Goal: Task Accomplishment & Management: Manage account settings

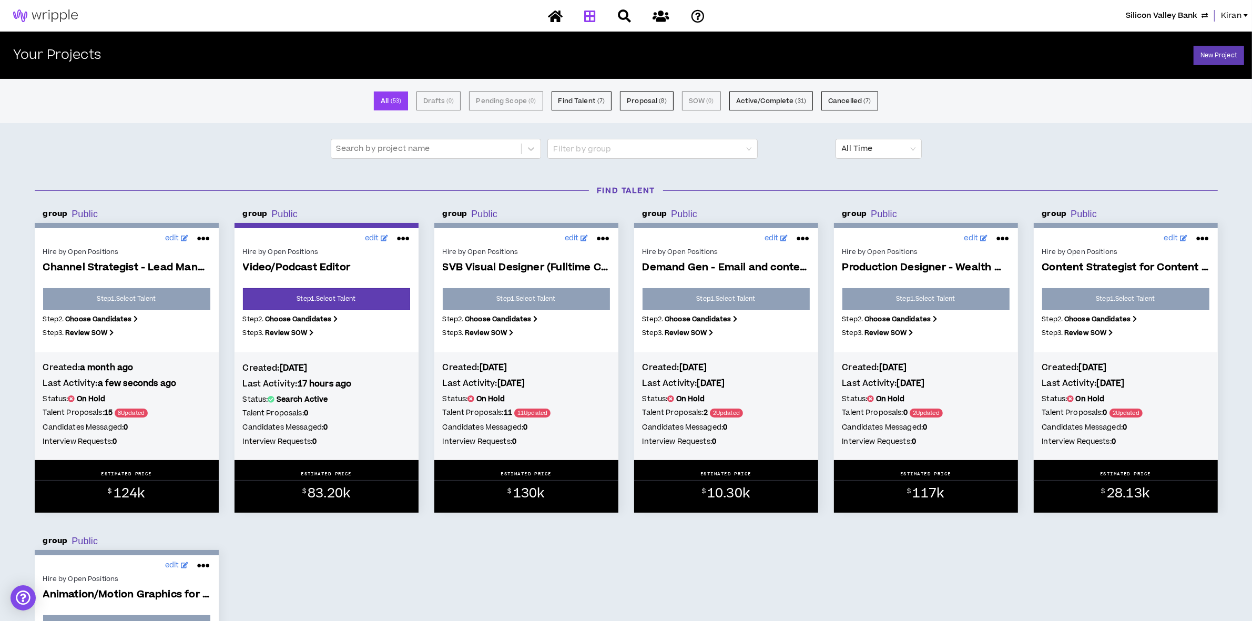
click at [1165, 17] on span "Silicon Valley Bank" at bounding box center [1162, 16] width 72 height 12
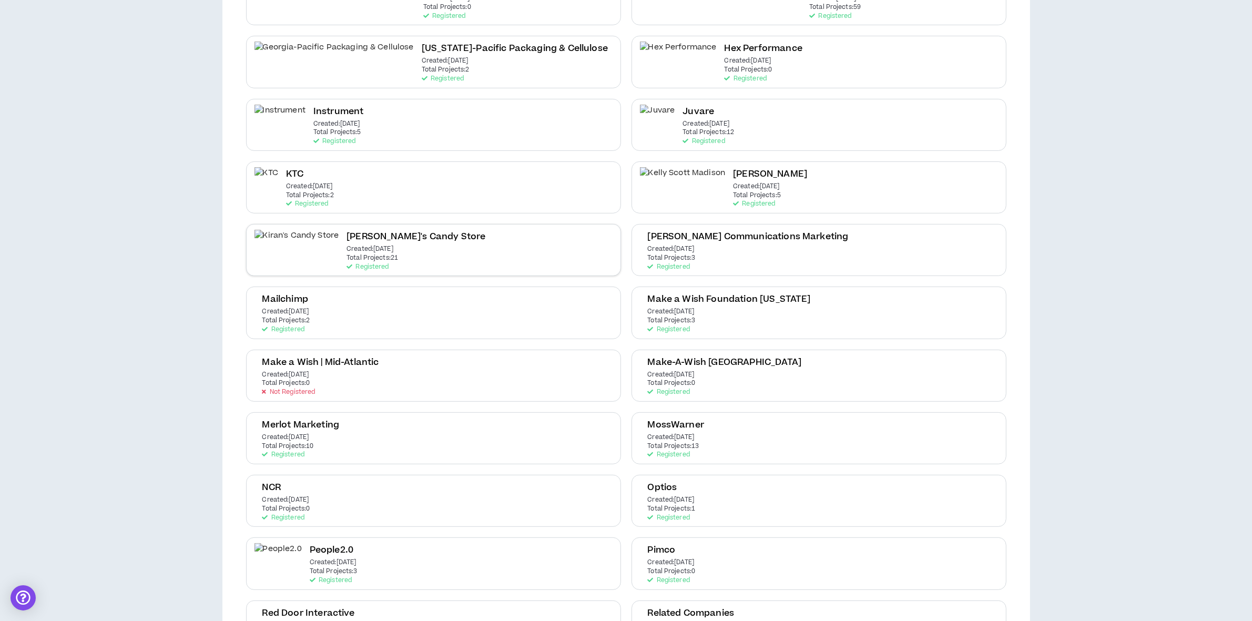
scroll to position [394, 0]
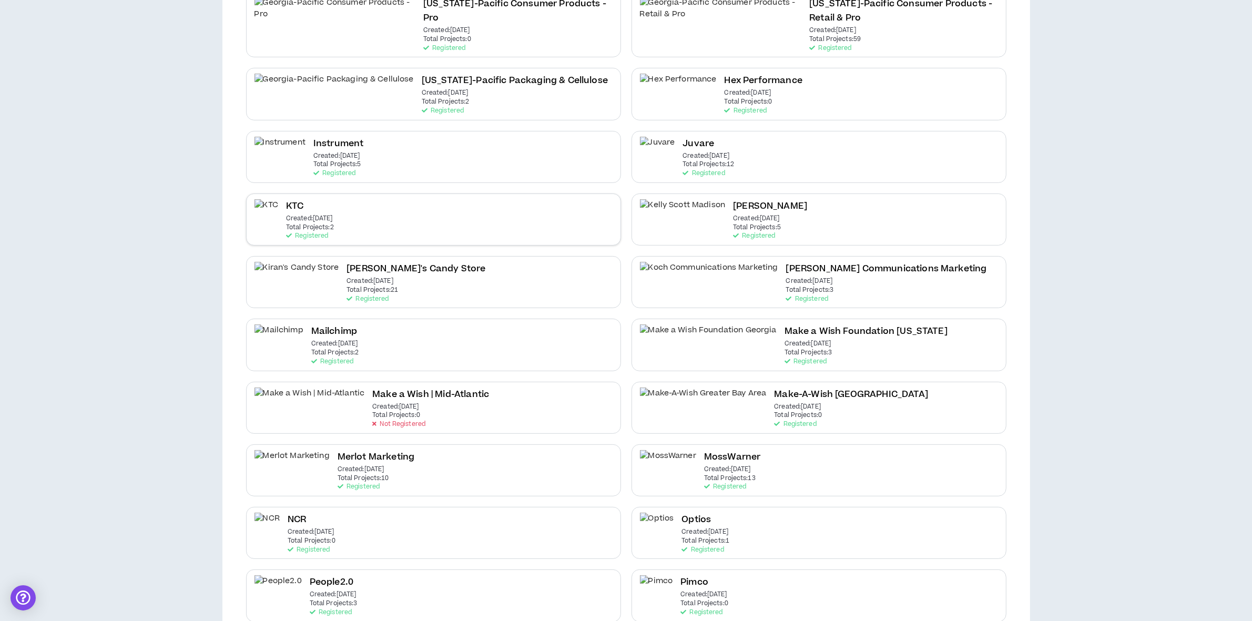
click at [334, 199] on div "KTC Created: [DATE] Total Projects: 2 Registered" at bounding box center [310, 219] width 48 height 41
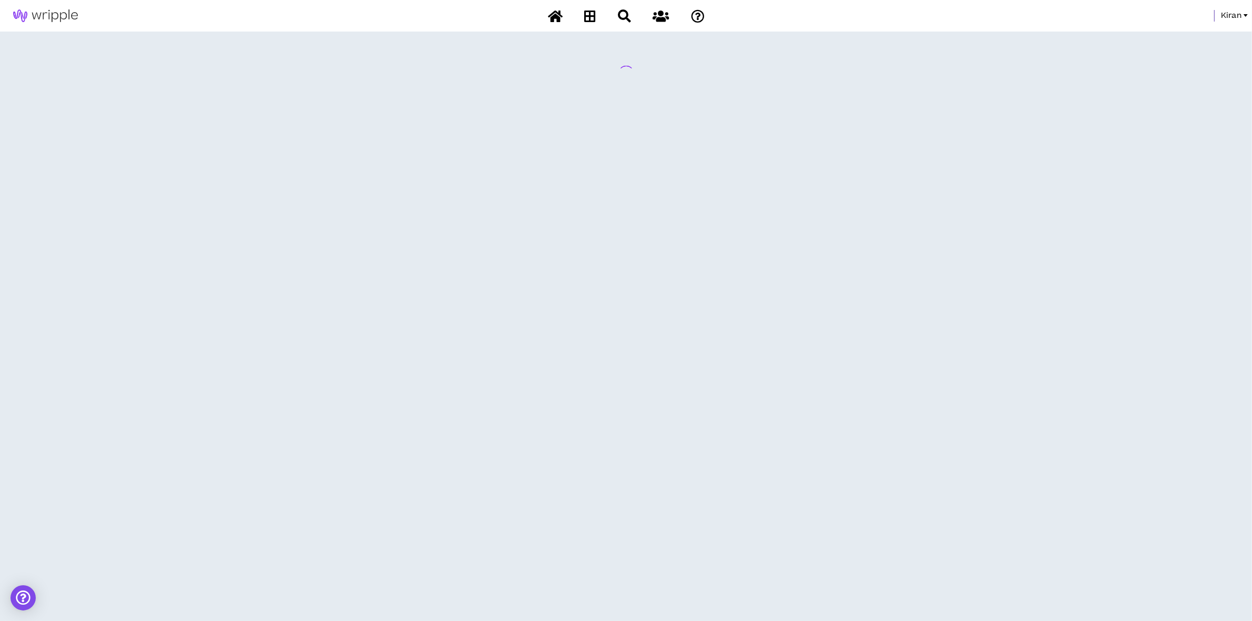
scroll to position [0, 0]
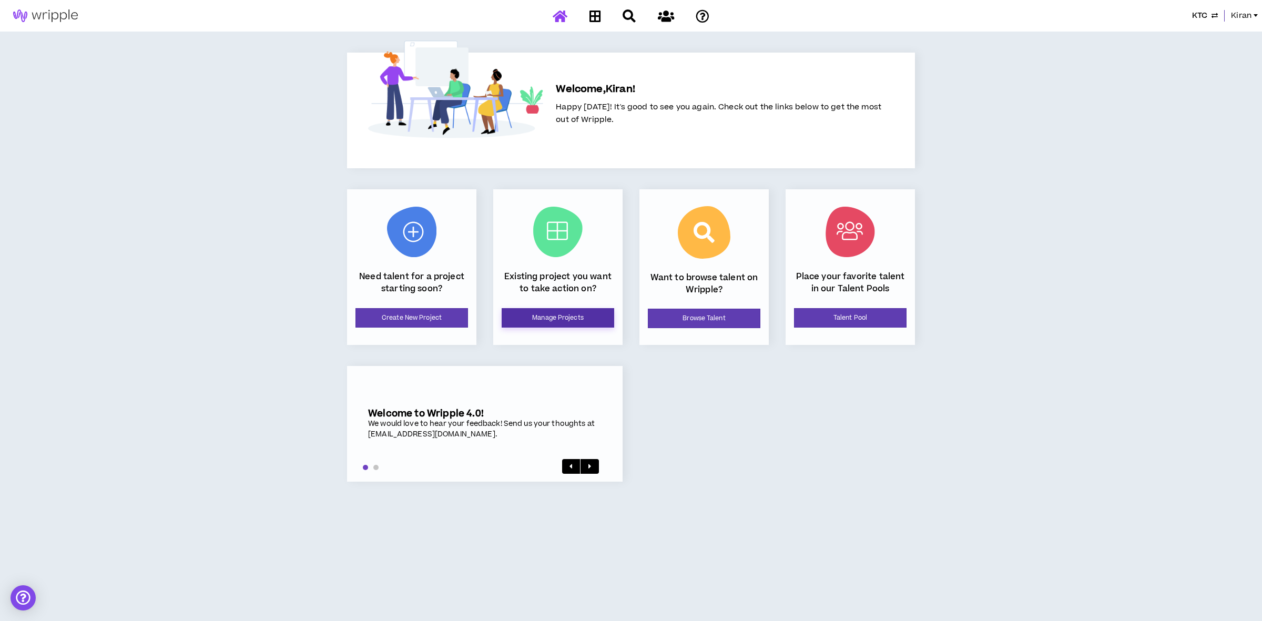
click at [556, 313] on link "Manage Projects" at bounding box center [558, 317] width 113 height 19
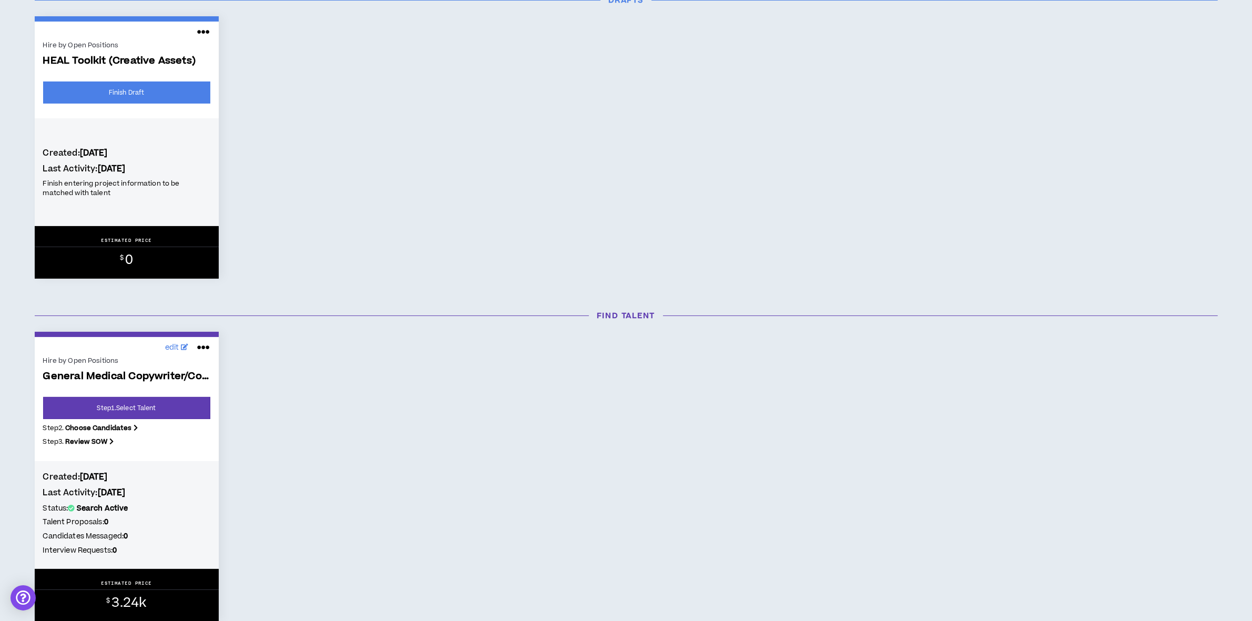
scroll to position [275, 0]
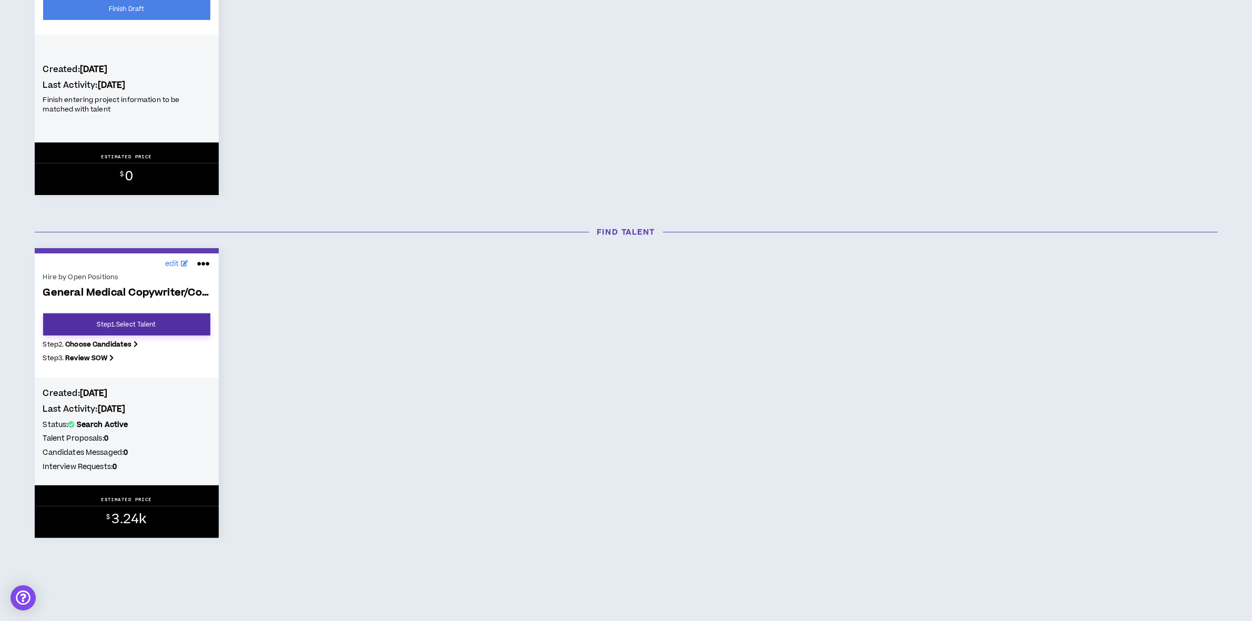
click at [120, 325] on link "Step 1 . Select Talent" at bounding box center [126, 324] width 167 height 22
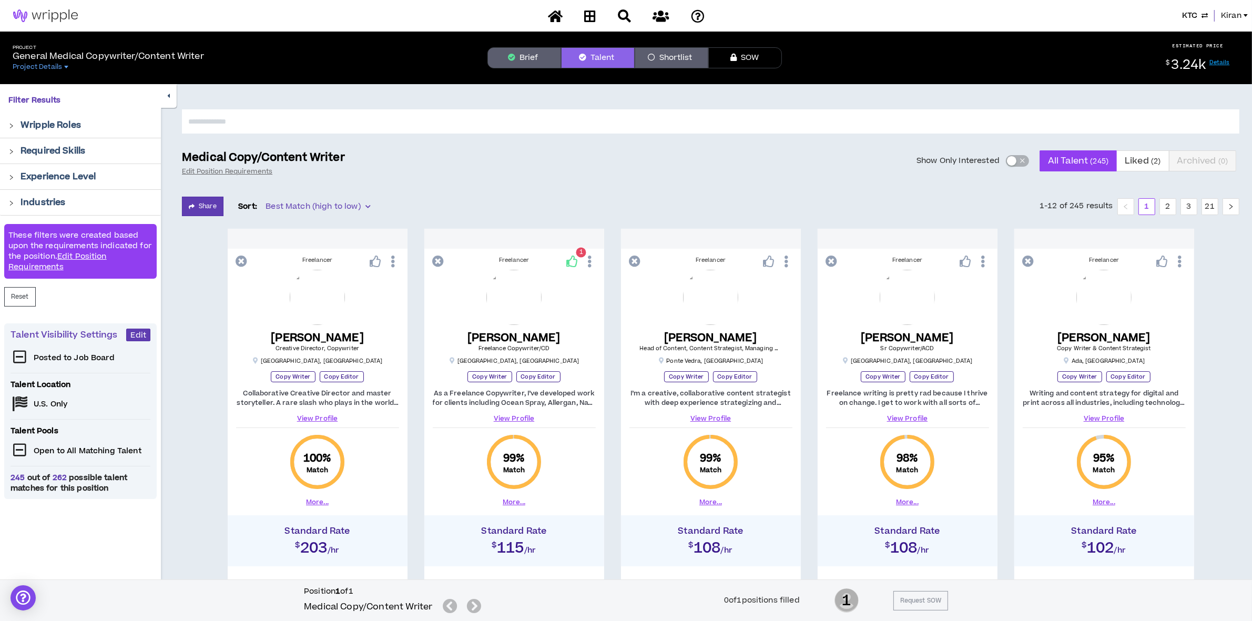
drag, startPoint x: 530, startPoint y: 70, endPoint x: 528, endPoint y: 64, distance: 6.7
click at [530, 70] on div "Project General Medical Copywriter/Content Writer Project Details Brief Talent …" at bounding box center [626, 58] width 1252 height 53
click at [527, 59] on button "Brief" at bounding box center [525, 57] width 74 height 21
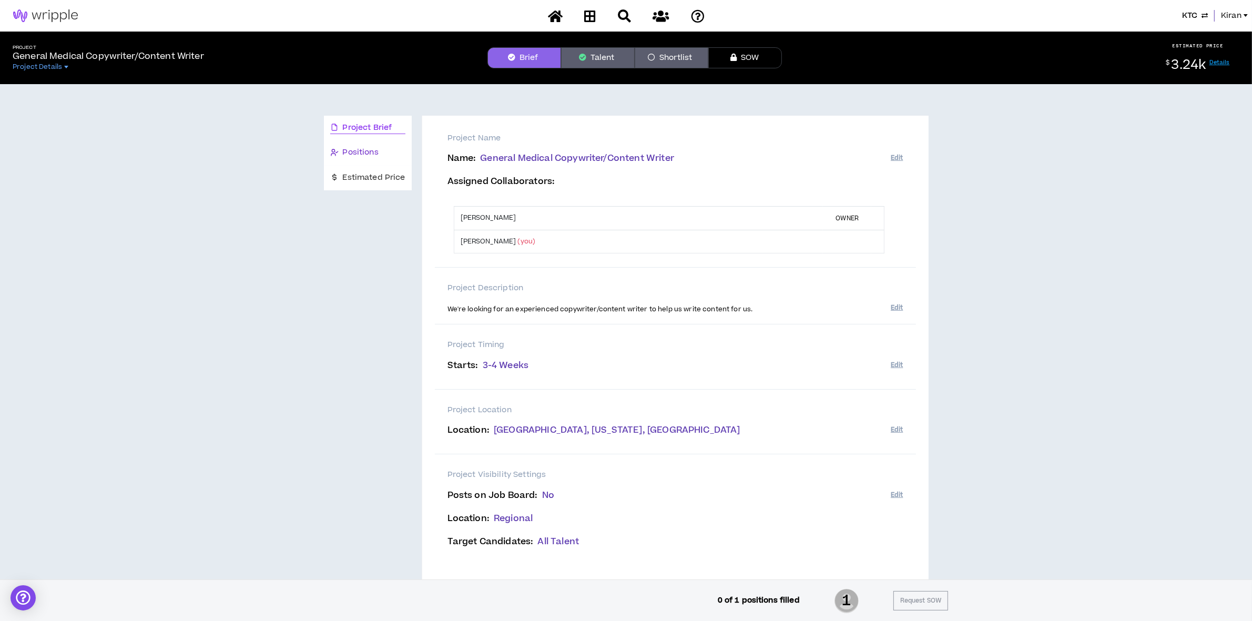
click at [349, 154] on span "Positions" at bounding box center [361, 153] width 36 height 12
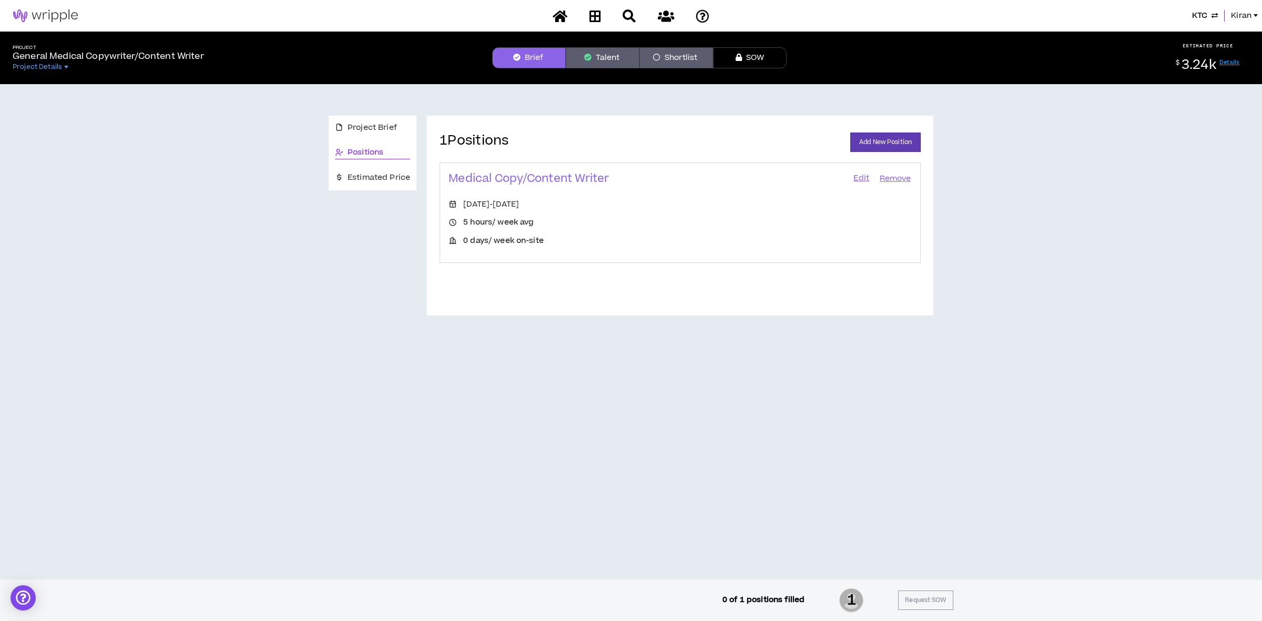
click at [863, 179] on link "Edit" at bounding box center [862, 178] width 18 height 15
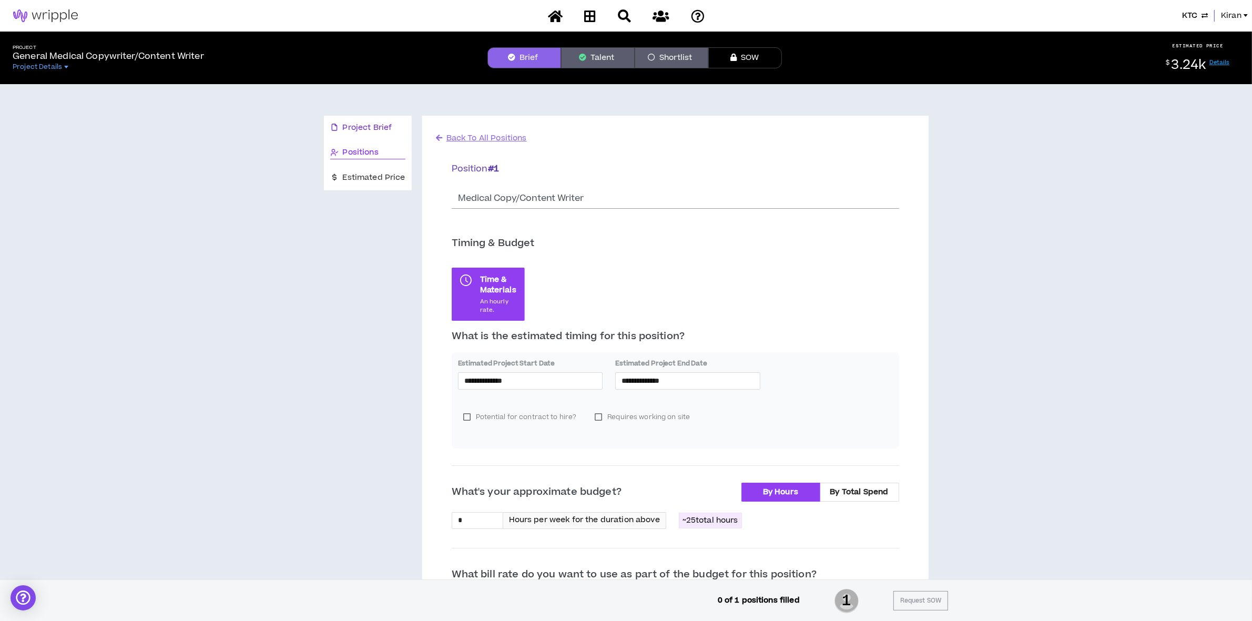
click at [364, 124] on span "Project Brief" at bounding box center [367, 128] width 49 height 12
